Goal: Use online tool/utility: Utilize a website feature to perform a specific function

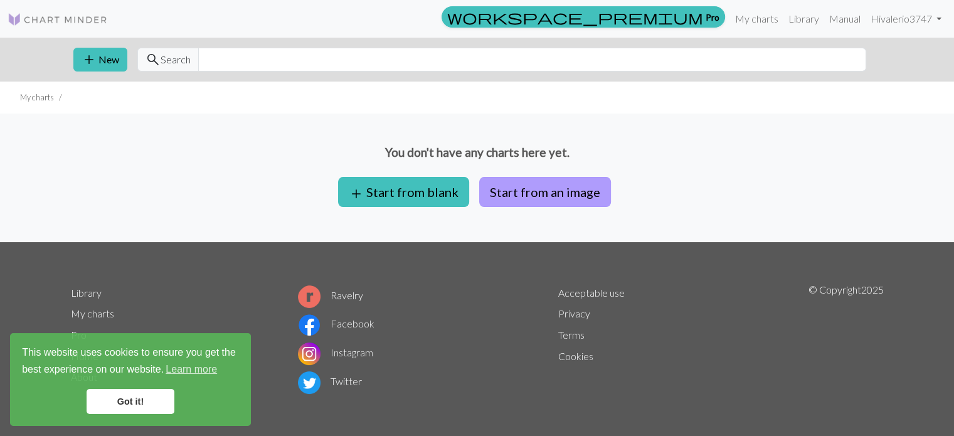
click at [521, 182] on button "Start from an image" at bounding box center [545, 192] width 132 height 30
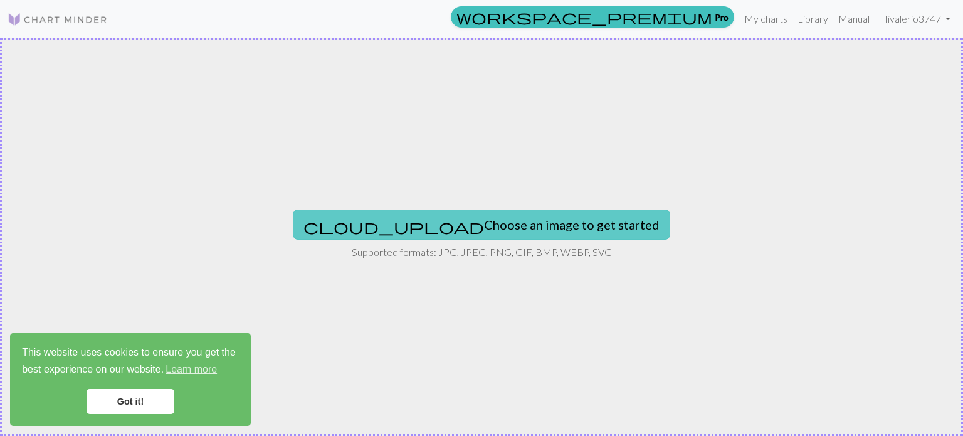
click at [521, 231] on button "cloud_upload Choose an image to get started" at bounding box center [482, 224] width 378 height 30
click at [484, 237] on button "cloud_upload Choose an image to get started" at bounding box center [482, 224] width 378 height 30
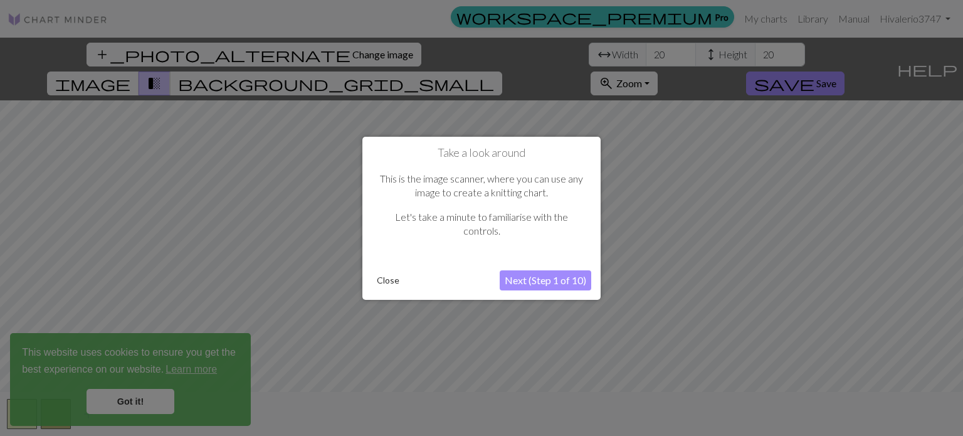
click at [534, 289] on button "Next (Step 1 of 10)" at bounding box center [546, 280] width 92 height 20
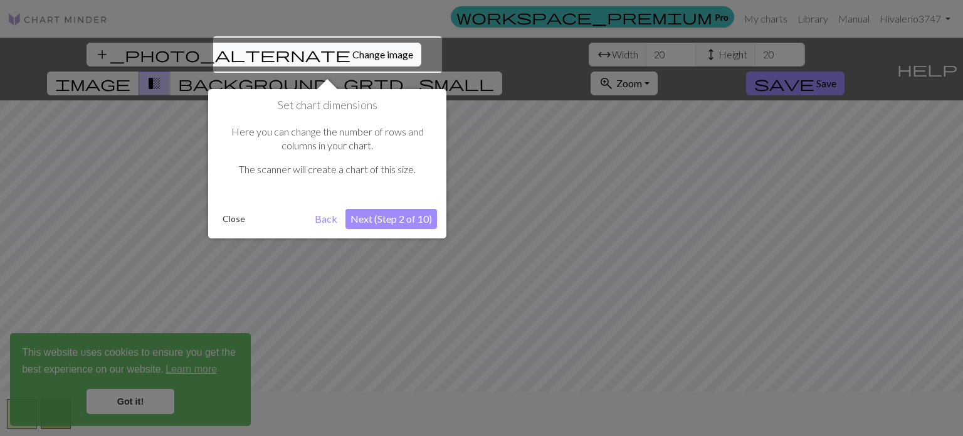
click at [404, 215] on button "Next (Step 2 of 10)" at bounding box center [392, 219] width 92 height 20
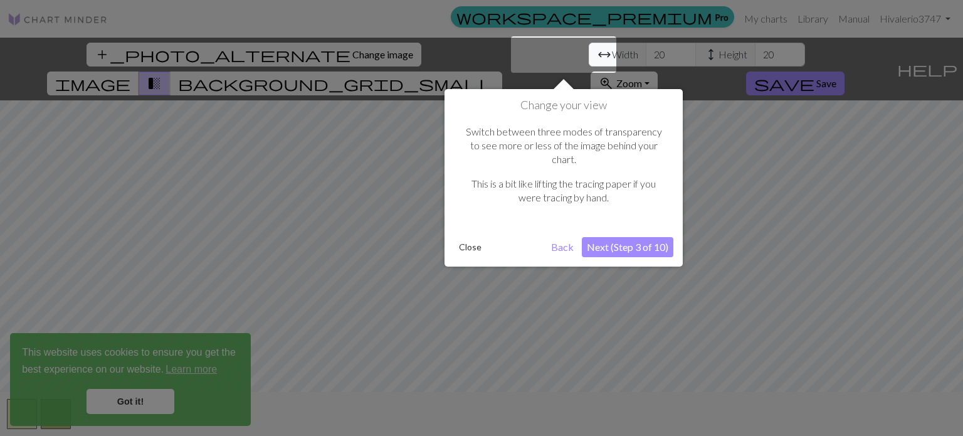
click at [608, 237] on button "Next (Step 3 of 10)" at bounding box center [628, 247] width 92 height 20
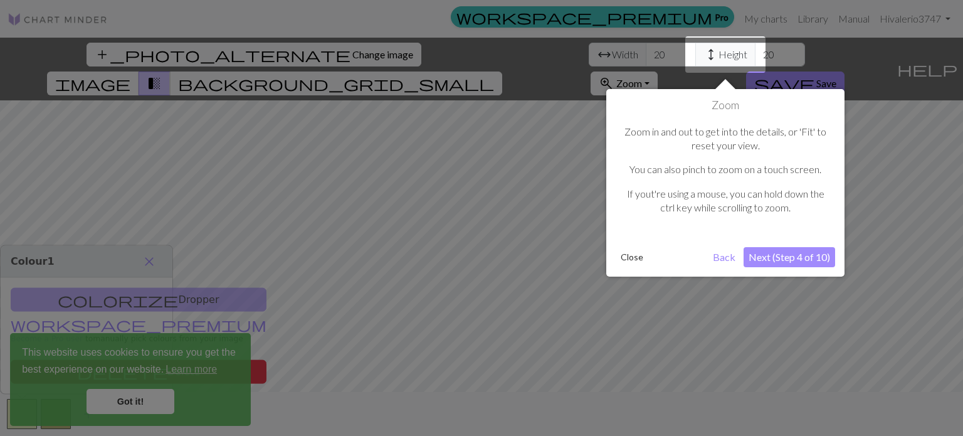
click at [750, 250] on button "Next (Step 4 of 10)" at bounding box center [790, 257] width 92 height 20
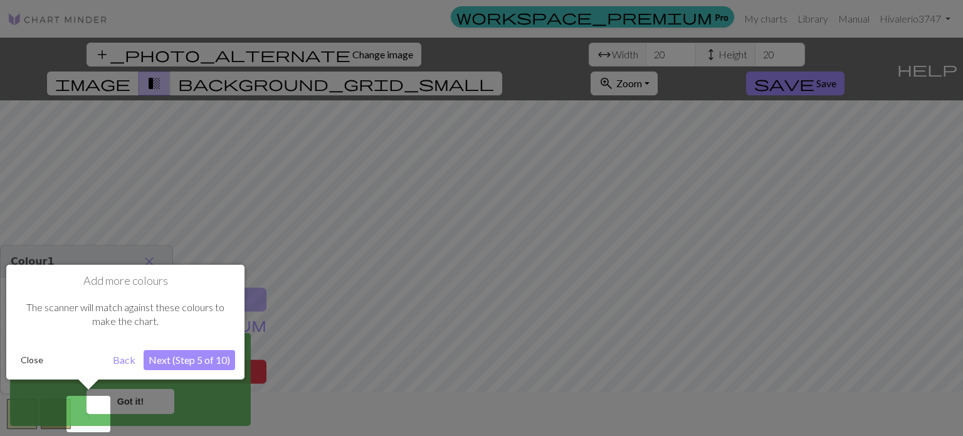
click at [114, 361] on button "Back" at bounding box center [124, 360] width 33 height 20
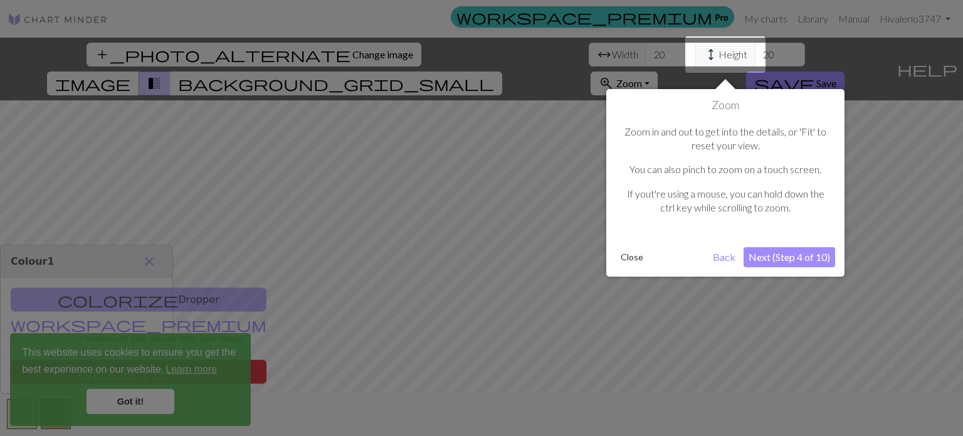
click at [135, 399] on div at bounding box center [481, 218] width 963 height 436
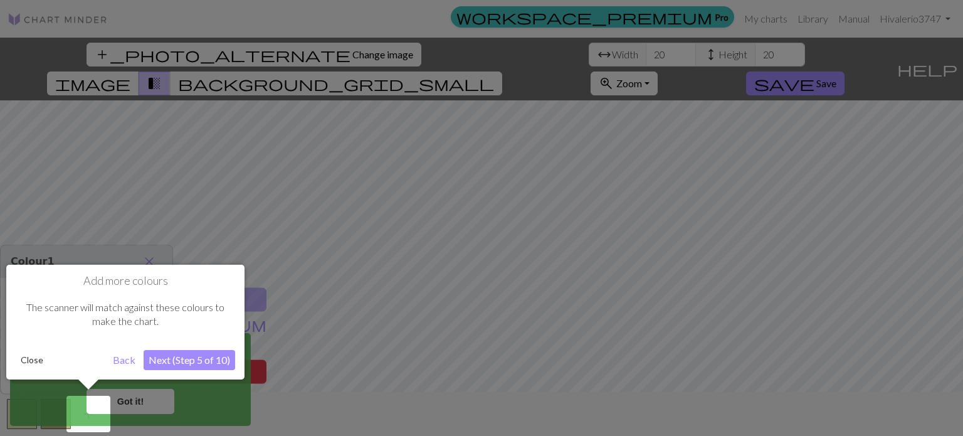
click at [116, 360] on button "Back" at bounding box center [124, 360] width 33 height 20
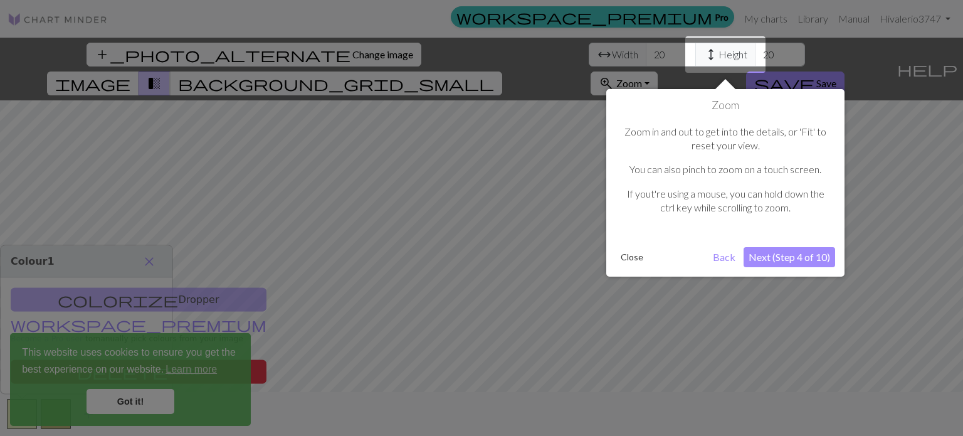
click at [800, 260] on button "Next (Step 4 of 10)" at bounding box center [790, 257] width 92 height 20
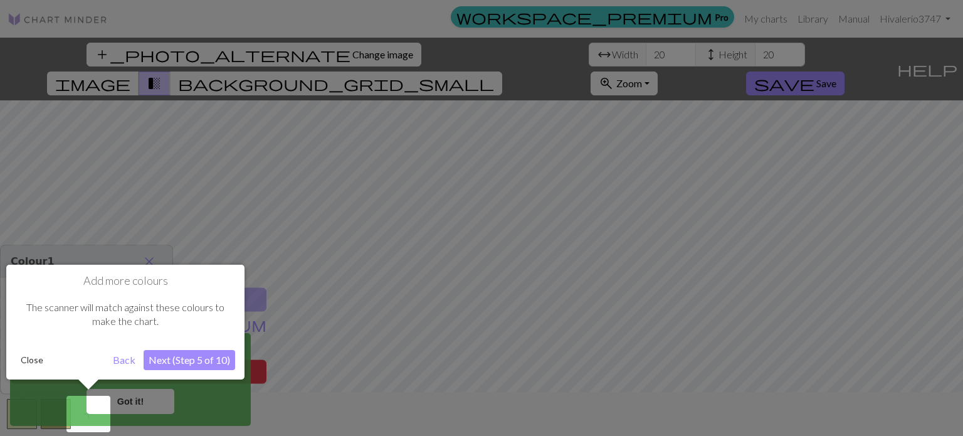
click at [193, 363] on button "Next (Step 5 of 10)" at bounding box center [190, 360] width 92 height 20
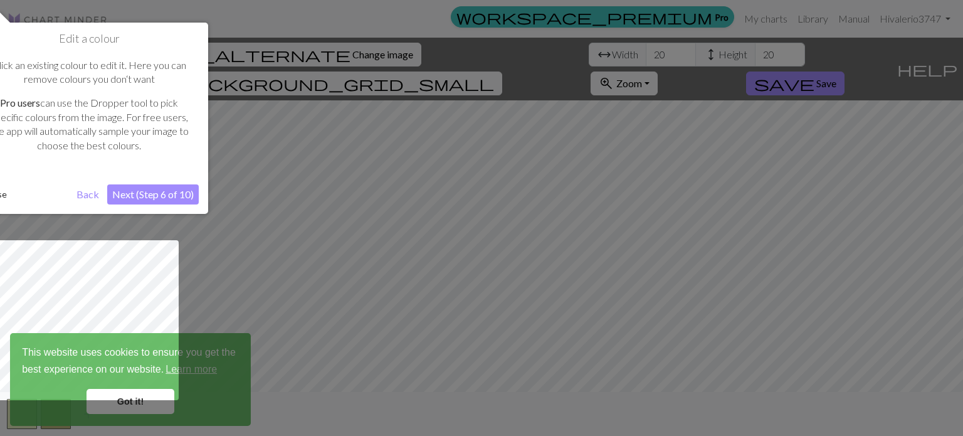
click at [167, 192] on button "Next (Step 6 of 10)" at bounding box center [153, 194] width 92 height 20
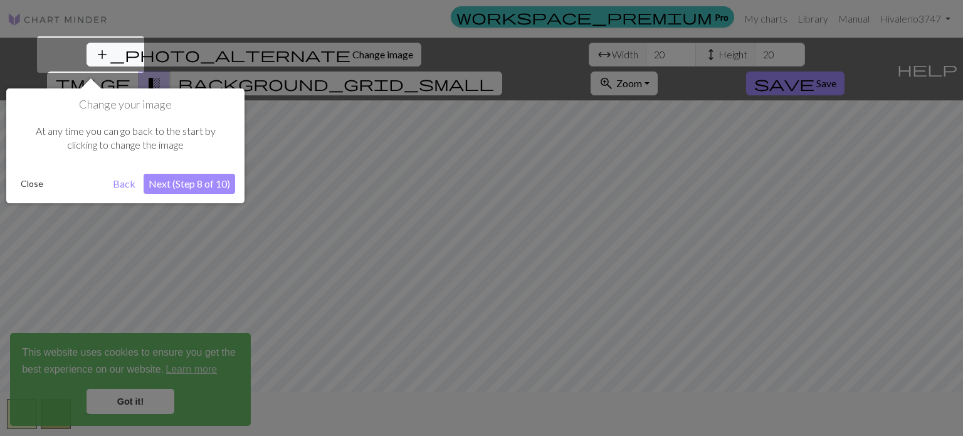
click at [169, 179] on button "Next (Step 8 of 10)" at bounding box center [190, 184] width 92 height 20
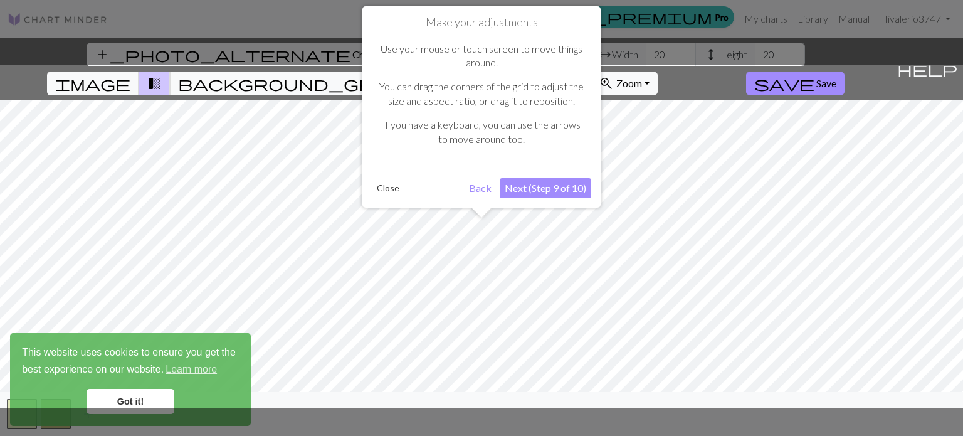
click at [553, 188] on button "Next (Step 9 of 10)" at bounding box center [546, 188] width 92 height 20
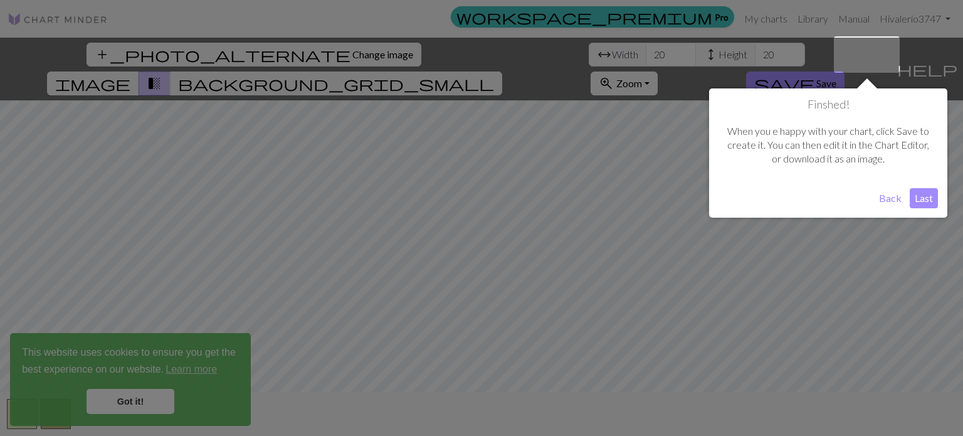
click at [916, 188] on button "Last" at bounding box center [924, 198] width 28 height 20
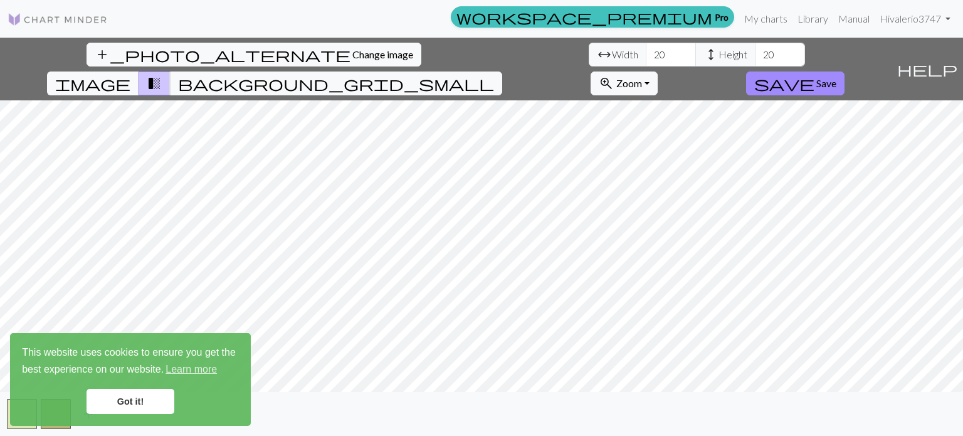
click at [117, 405] on link "Got it!" at bounding box center [131, 401] width 88 height 25
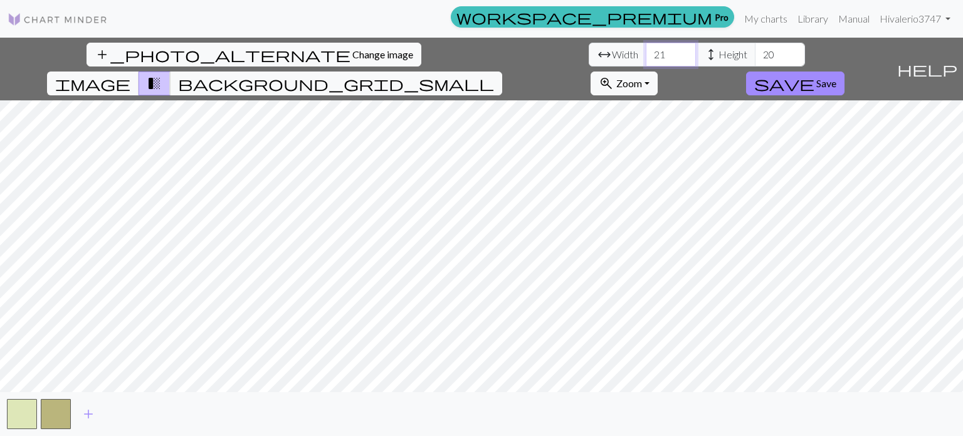
click at [646, 51] on input "21" at bounding box center [671, 55] width 50 height 24
click at [646, 51] on input "22" at bounding box center [671, 55] width 50 height 24
click at [646, 51] on input "23" at bounding box center [671, 55] width 50 height 24
click at [646, 51] on input "24" at bounding box center [671, 55] width 50 height 24
click at [646, 51] on input "25" at bounding box center [671, 55] width 50 height 24
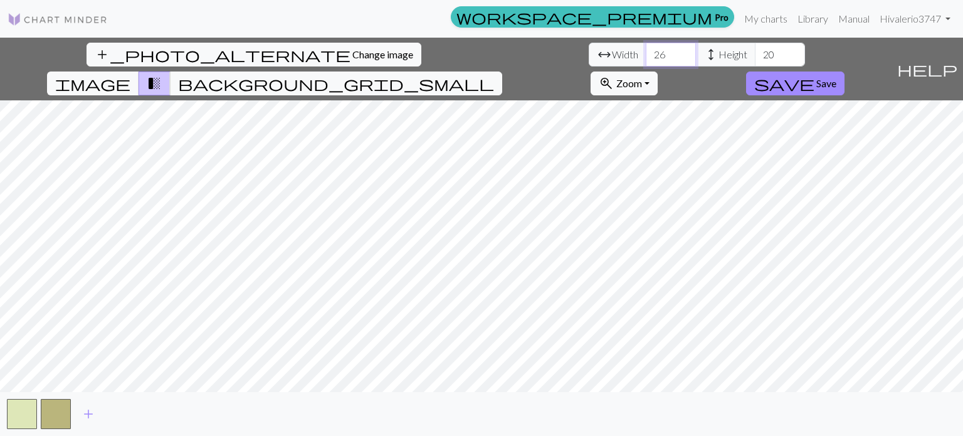
click at [646, 51] on input "26" at bounding box center [671, 55] width 50 height 24
click at [646, 51] on input "27" at bounding box center [671, 55] width 50 height 24
click at [646, 51] on input "28" at bounding box center [671, 55] width 50 height 24
click at [646, 51] on input "29" at bounding box center [671, 55] width 50 height 24
type input "30"
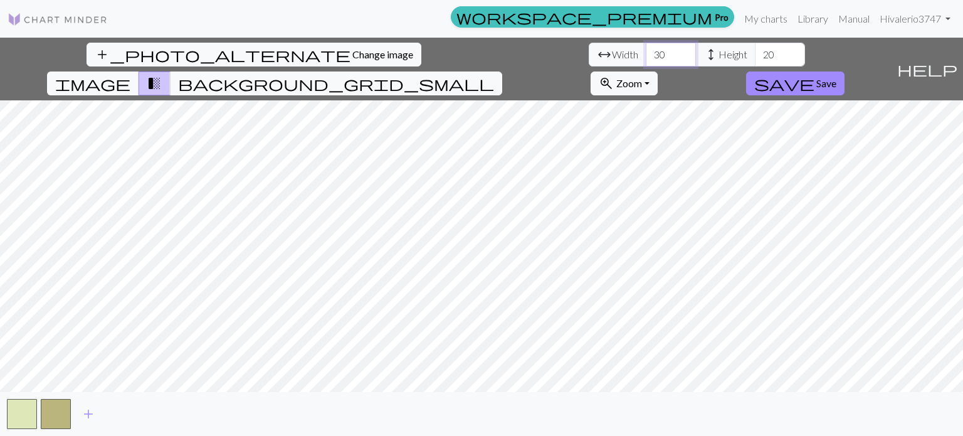
click at [646, 51] on input "30" at bounding box center [671, 55] width 50 height 24
click at [755, 51] on input "21" at bounding box center [780, 55] width 50 height 24
click at [755, 51] on input "22" at bounding box center [780, 55] width 50 height 24
click at [755, 51] on input "23" at bounding box center [780, 55] width 50 height 24
click at [755, 51] on input "24" at bounding box center [780, 55] width 50 height 24
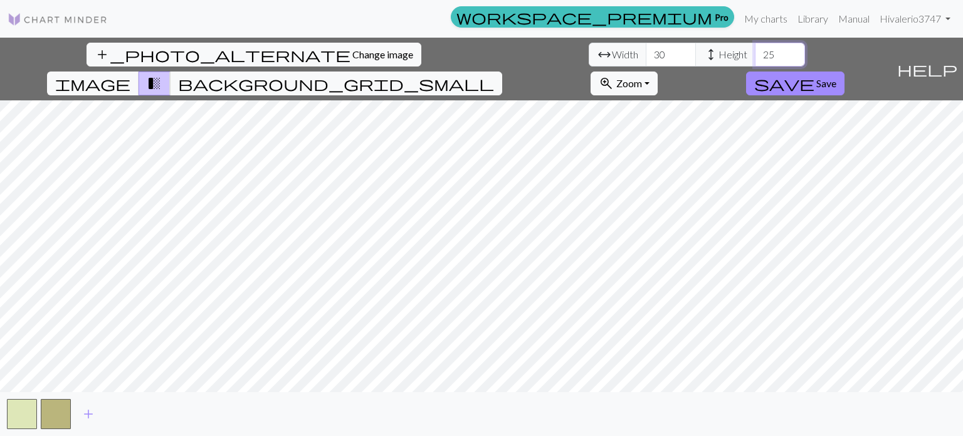
click at [755, 51] on input "25" at bounding box center [780, 55] width 50 height 24
click at [755, 51] on input "26" at bounding box center [780, 55] width 50 height 24
click at [755, 51] on input "27" at bounding box center [780, 55] width 50 height 24
click at [755, 51] on input "28" at bounding box center [780, 55] width 50 height 24
click at [755, 51] on input "29" at bounding box center [780, 55] width 50 height 24
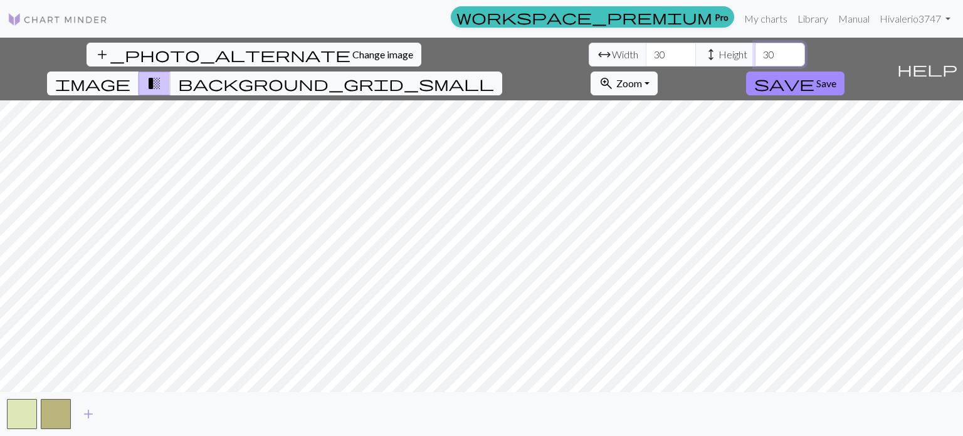
click at [755, 51] on input "30" at bounding box center [780, 55] width 50 height 24
click at [755, 51] on input "31" at bounding box center [780, 55] width 50 height 24
type input "30"
click at [755, 60] on input "30" at bounding box center [780, 55] width 50 height 24
click at [494, 75] on span "background_grid_small" at bounding box center [336, 84] width 316 height 18
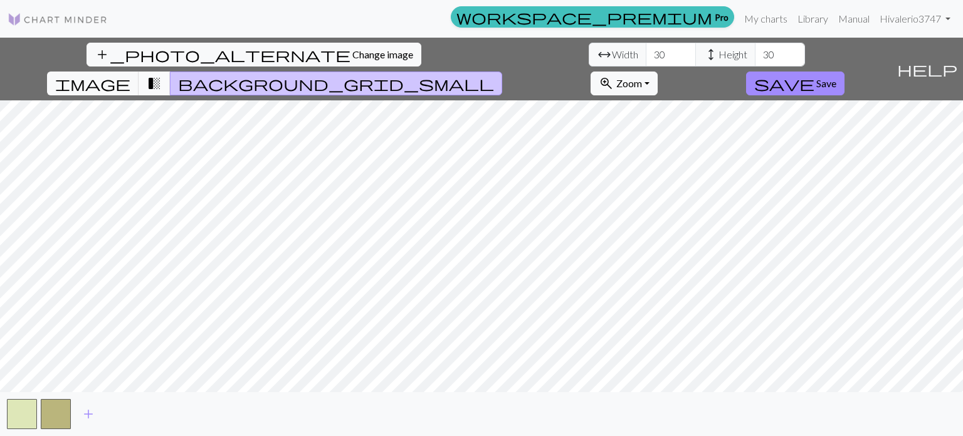
click at [171, 72] on button "transition_fade" at bounding box center [155, 84] width 32 height 24
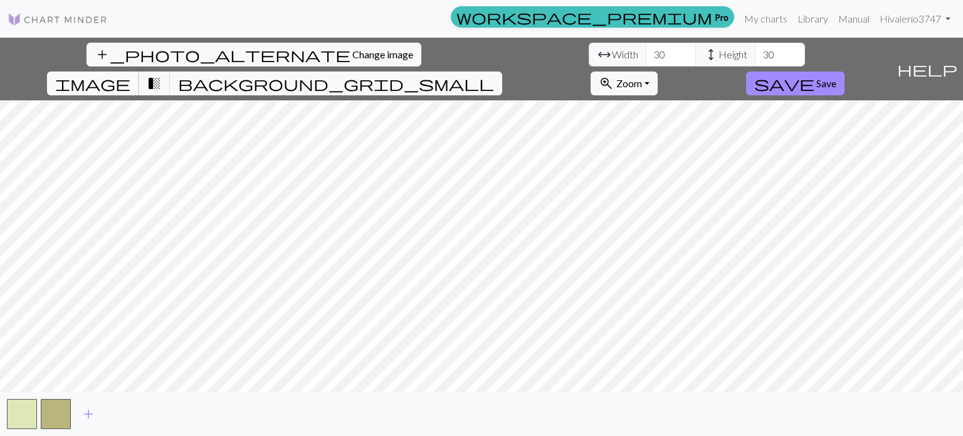
click at [130, 75] on span "image" at bounding box center [92, 84] width 75 height 18
click at [642, 77] on span "Zoom" at bounding box center [630, 83] width 26 height 12
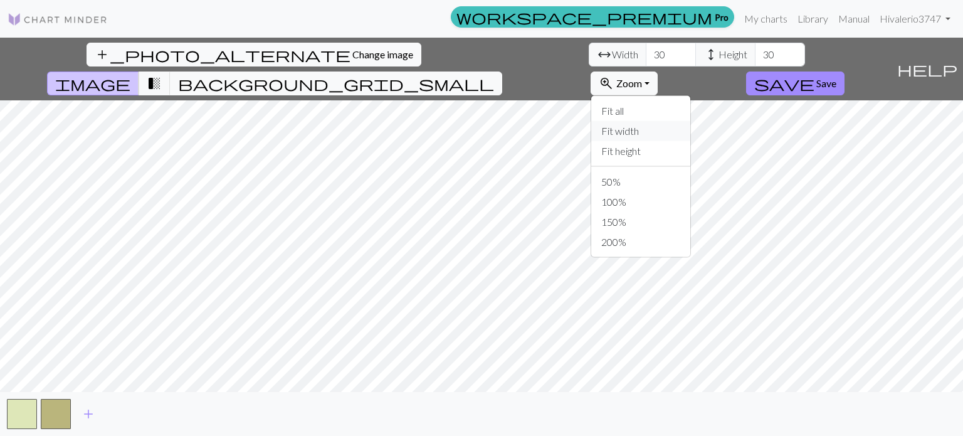
click at [691, 121] on button "Fit width" at bounding box center [640, 131] width 99 height 20
click at [658, 72] on button "zoom_in Zoom Zoom" at bounding box center [624, 84] width 67 height 24
click at [691, 141] on button "Fit height" at bounding box center [640, 151] width 99 height 20
click at [642, 77] on span "Zoom" at bounding box center [630, 83] width 26 height 12
click at [691, 192] on button "100%" at bounding box center [640, 202] width 99 height 20
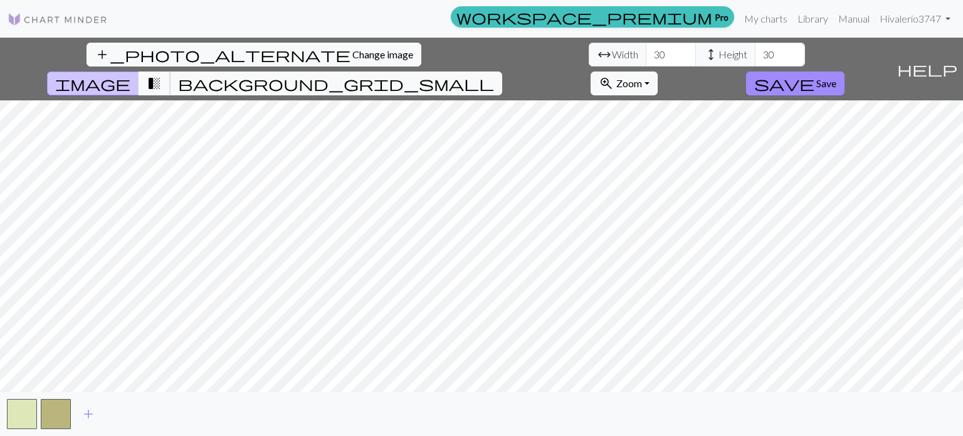
click at [162, 75] on span "transition_fade" at bounding box center [154, 84] width 15 height 18
click at [88, 412] on span "add" at bounding box center [88, 414] width 15 height 18
click at [113, 414] on button "add" at bounding box center [122, 414] width 31 height 24
click at [118, 416] on button "button" at bounding box center [124, 414] width 30 height 30
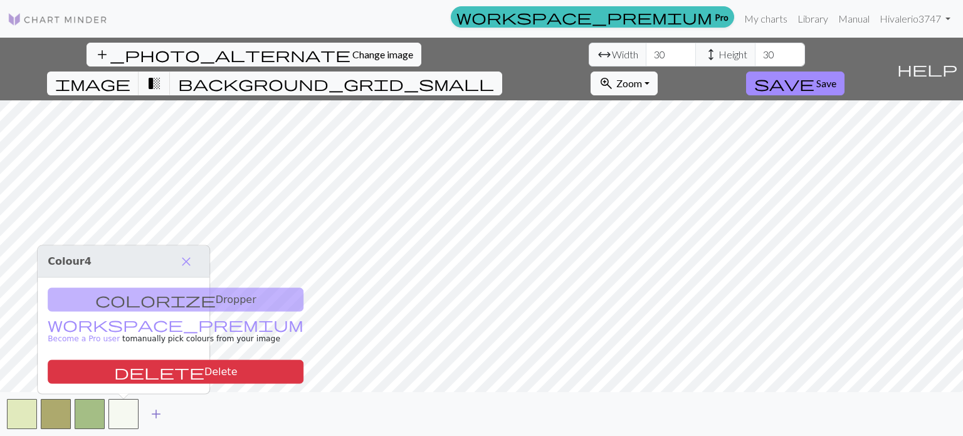
click at [156, 410] on span "add" at bounding box center [156, 414] width 15 height 18
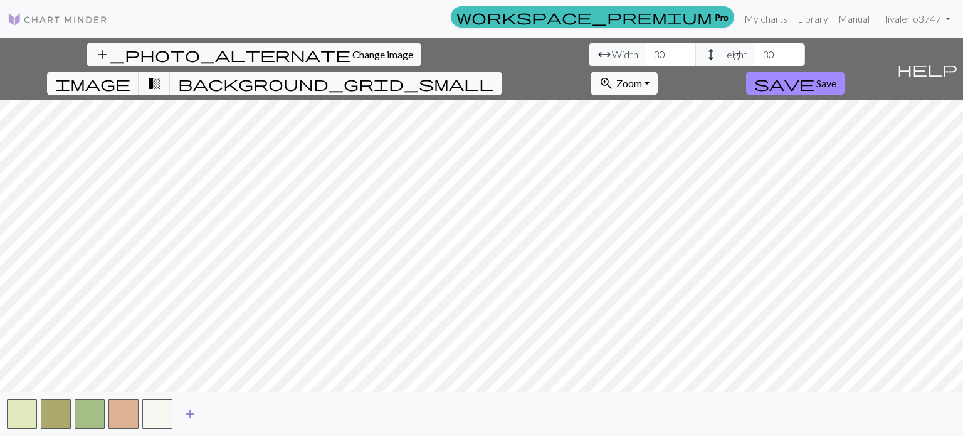
click at [191, 414] on span "add" at bounding box center [190, 414] width 15 height 18
click at [130, 75] on span "image" at bounding box center [92, 84] width 75 height 18
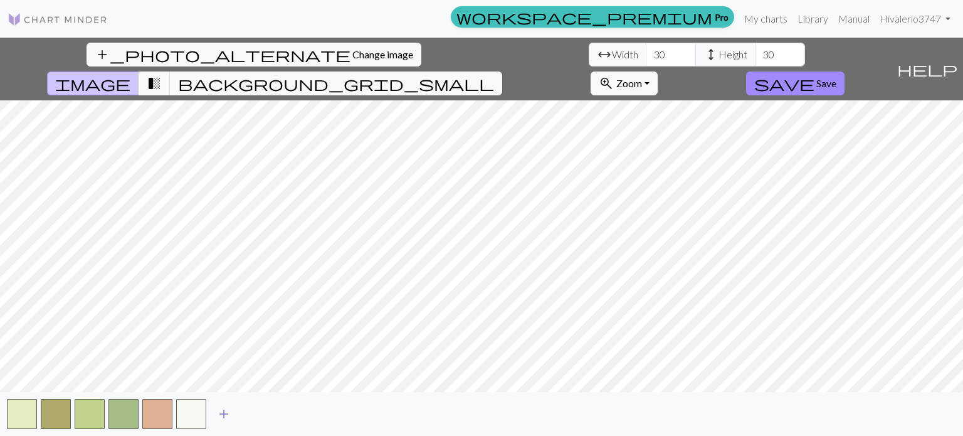
click at [221, 415] on span "add" at bounding box center [223, 414] width 15 height 18
click at [257, 409] on span "add" at bounding box center [257, 414] width 15 height 18
click at [228, 411] on button "button" at bounding box center [225, 414] width 30 height 30
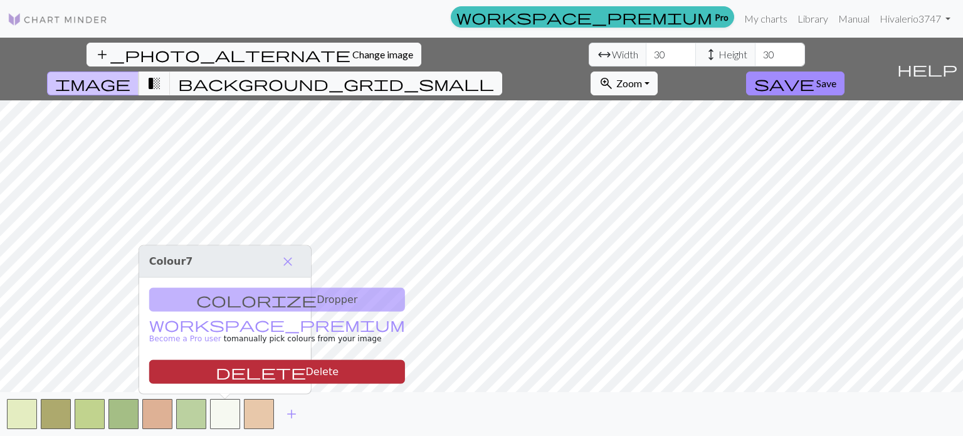
click at [245, 365] on button "delete Delete" at bounding box center [277, 372] width 256 height 24
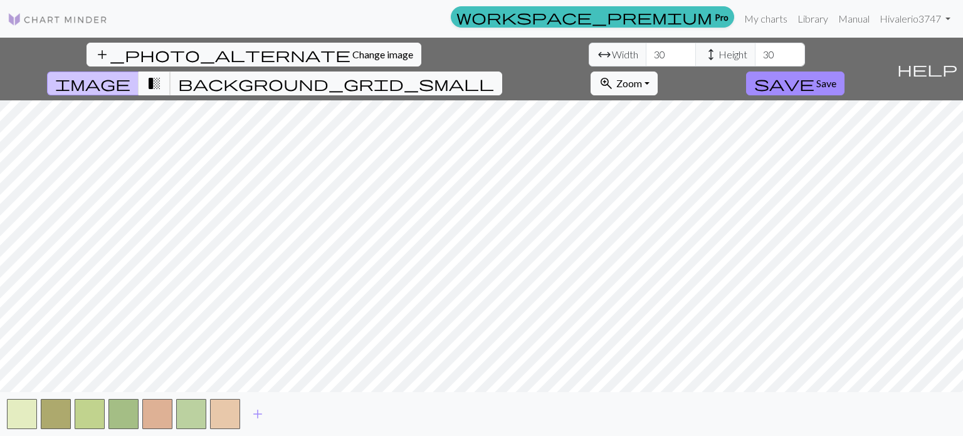
click at [162, 75] on span "transition_fade" at bounding box center [154, 84] width 15 height 18
click at [10, 435] on span "≡" at bounding box center [11, 443] width 6 height 12
click at [8, 435] on input "≡" at bounding box center [4, 443] width 8 height 8
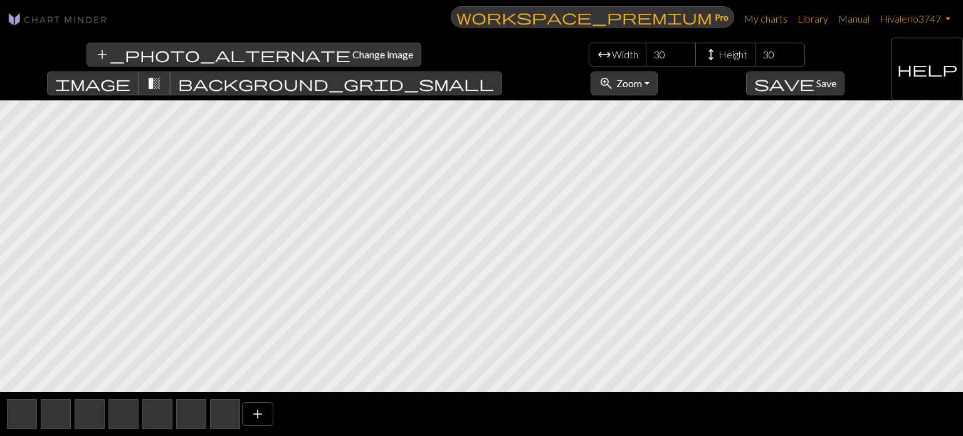
click at [8, 435] on span at bounding box center [8, 443] width 0 height 12
click at [8, 435] on input "≡" at bounding box center [4, 443] width 8 height 8
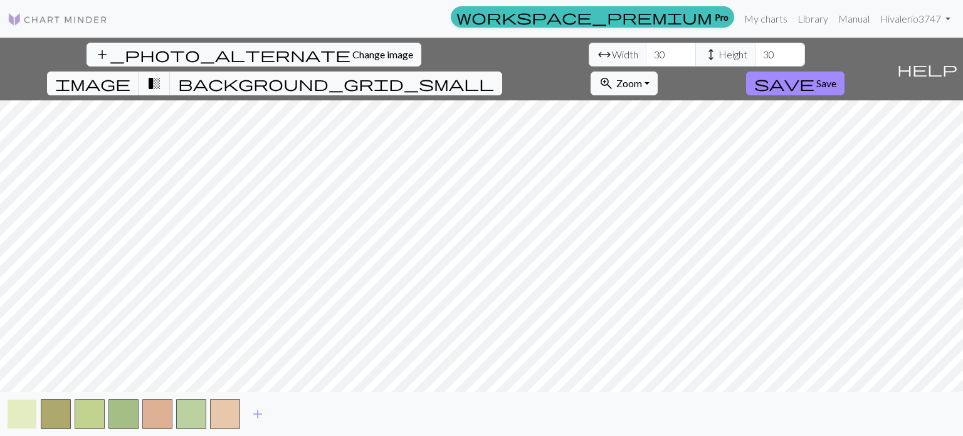
click at [26, 400] on button "button" at bounding box center [22, 414] width 30 height 30
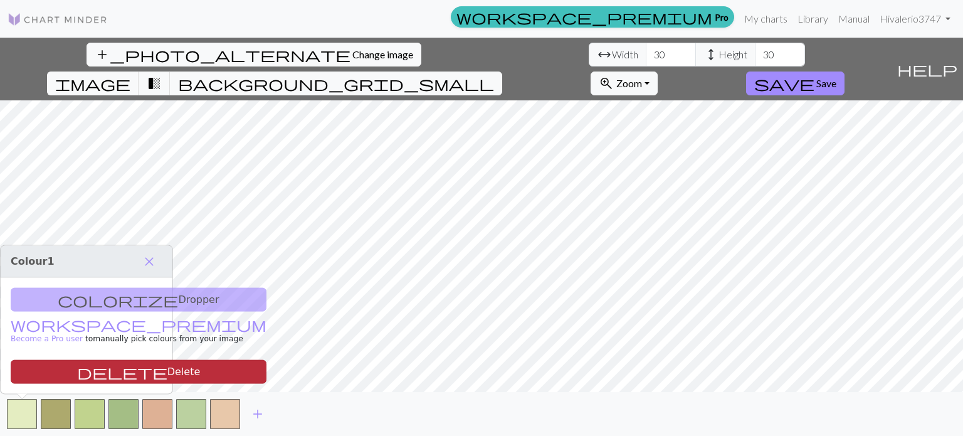
click at [109, 373] on button "delete Delete" at bounding box center [139, 372] width 256 height 24
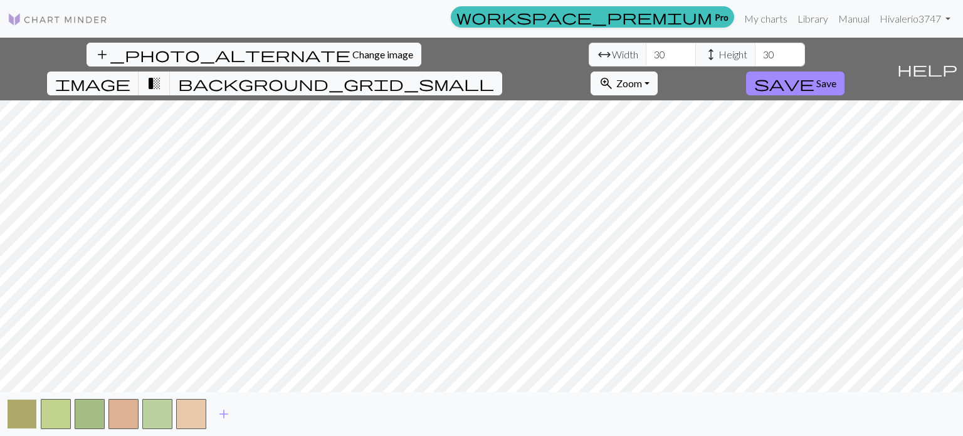
click at [10, 399] on button "button" at bounding box center [22, 414] width 30 height 30
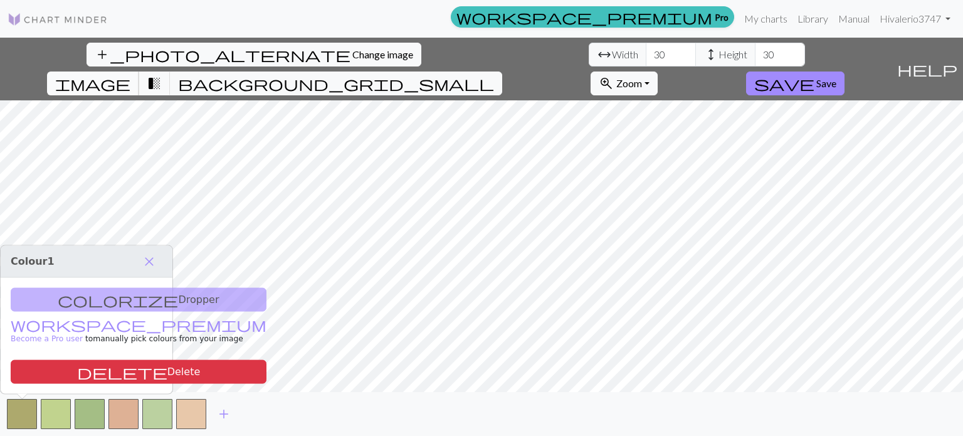
click at [130, 75] on span "image" at bounding box center [92, 84] width 75 height 18
click at [100, 299] on div "colorize Dropper workspace_premium Become a Pro user to manually pick colours f…" at bounding box center [87, 336] width 172 height 116
click at [146, 262] on span "close" at bounding box center [149, 262] width 15 height 18
